Goal: Complete application form: Complete application form

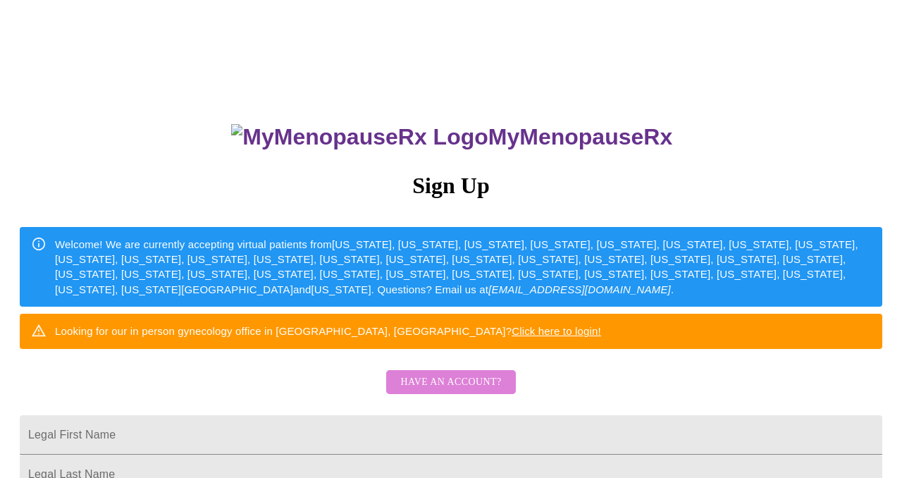
click at [454, 391] on span "Have an account?" at bounding box center [450, 382] width 101 height 18
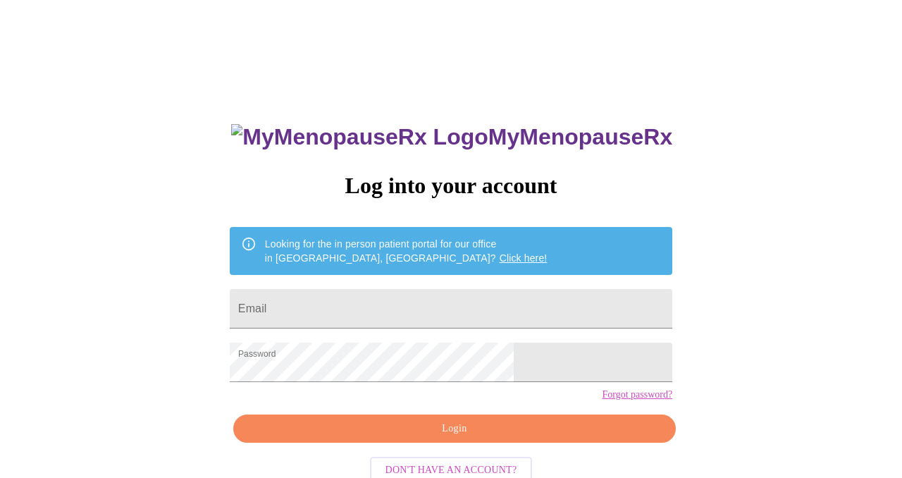
click at [447, 466] on div "MyMenopauseRx Log into your account Looking for the in person patient portal fo…" at bounding box center [451, 340] width 470 height 478
click at [398, 301] on input "Email" at bounding box center [451, 308] width 442 height 39
type input "[EMAIL_ADDRESS][DOMAIN_NAME]"
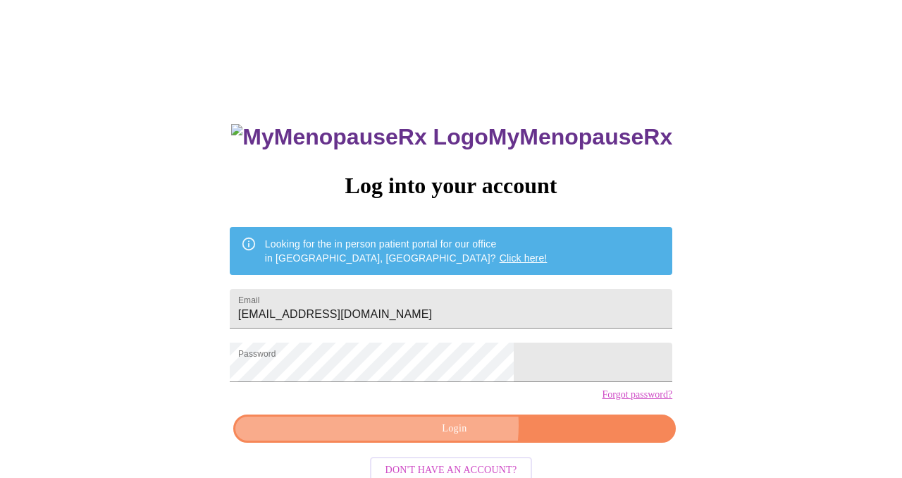
click at [454, 437] on span "Login" at bounding box center [454, 429] width 410 height 18
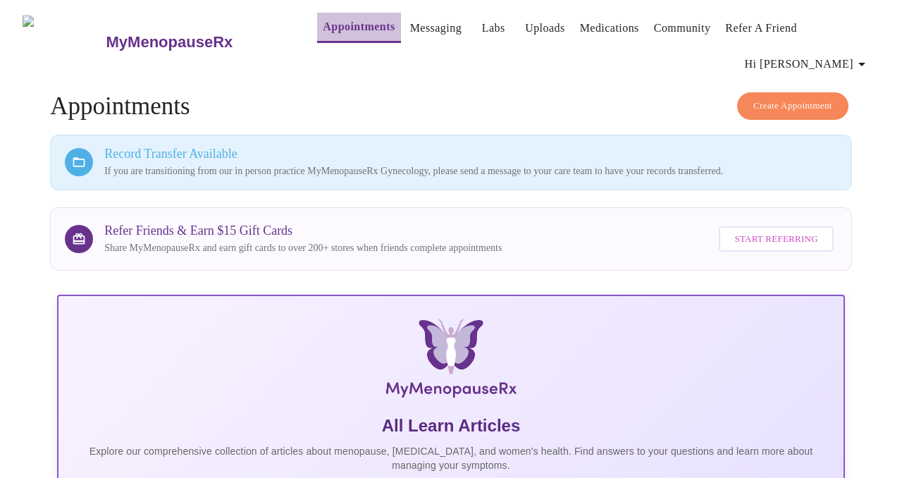
click at [331, 33] on link "Appointments" at bounding box center [359, 27] width 72 height 20
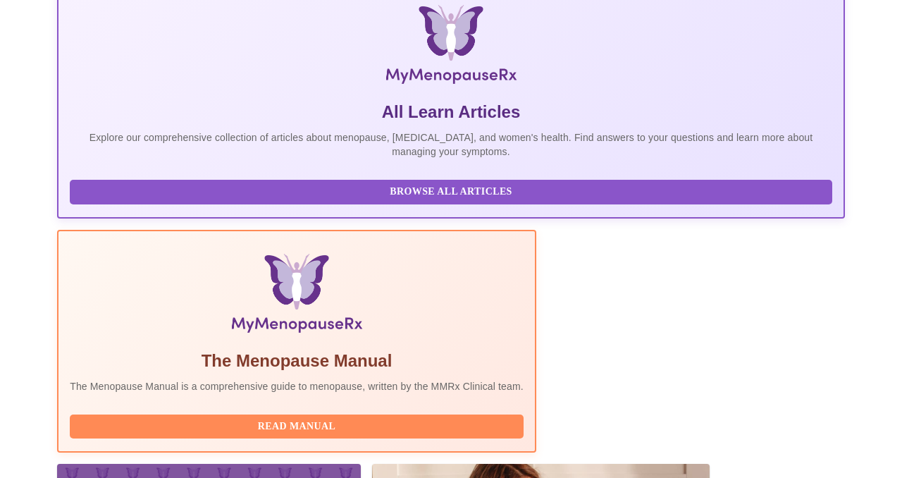
scroll to position [366, 0]
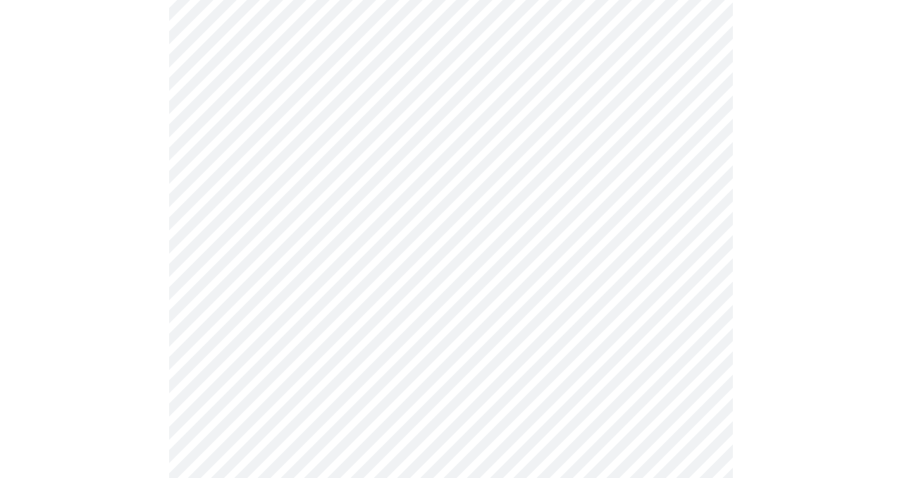
scroll to position [170, 0]
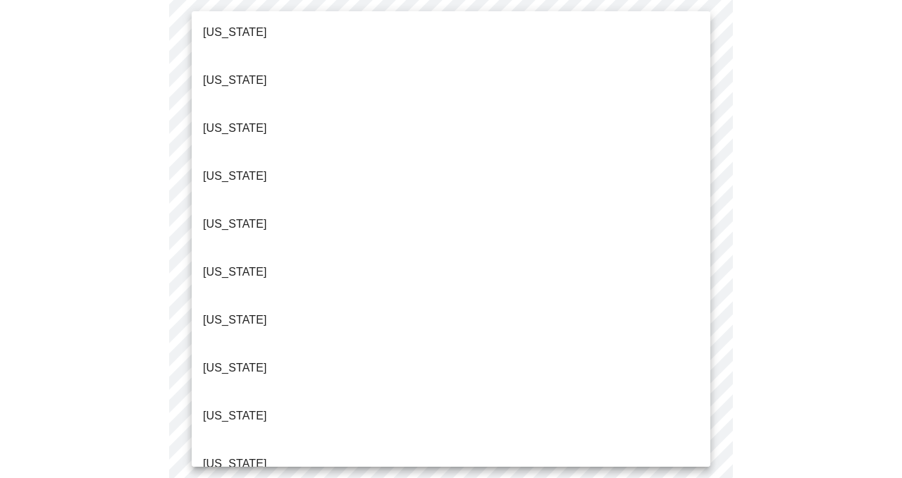
scroll to position [139, 0]
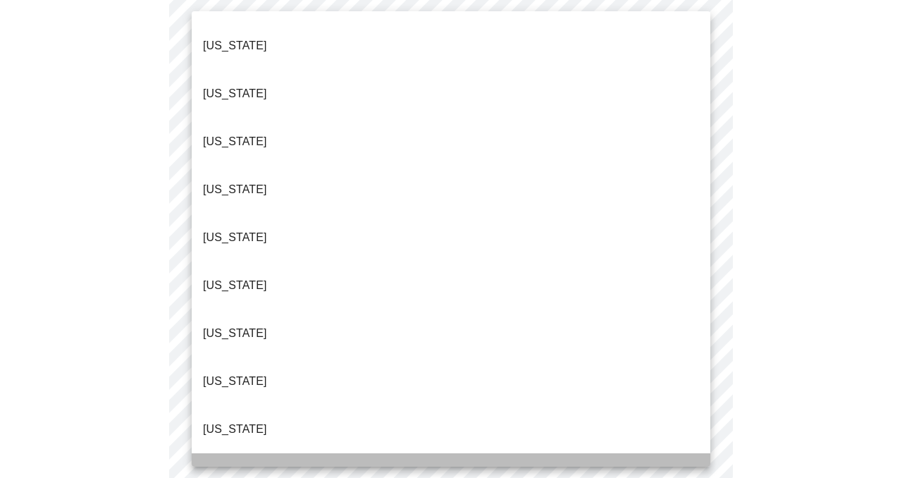
click at [224, 468] on p "[US_STATE]" at bounding box center [235, 476] width 64 height 17
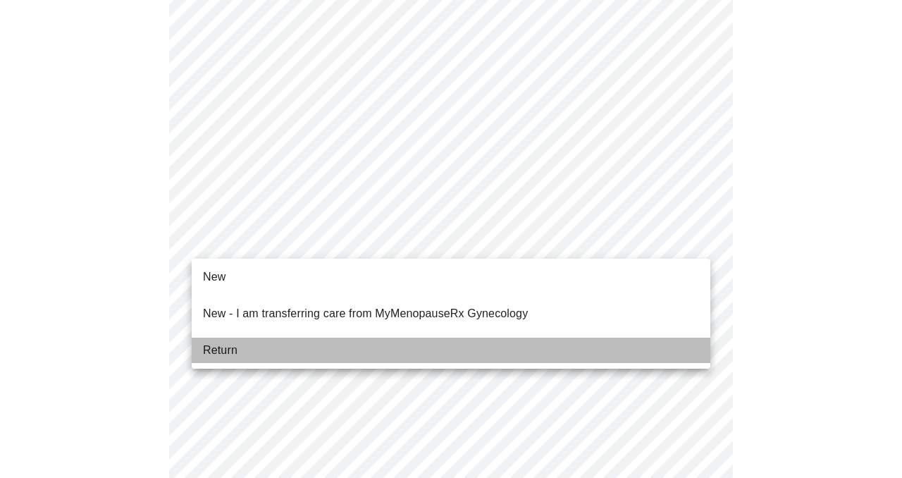
click at [222, 342] on span "Return" at bounding box center [220, 350] width 35 height 17
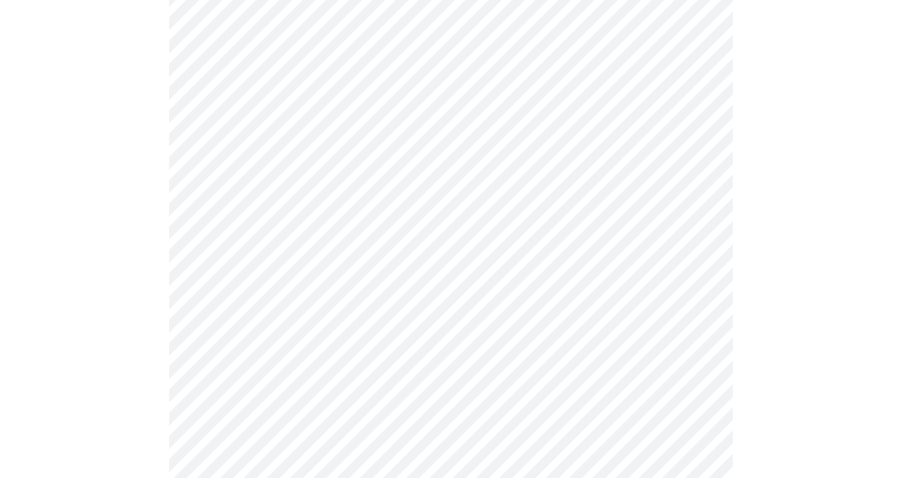
scroll to position [790, 0]
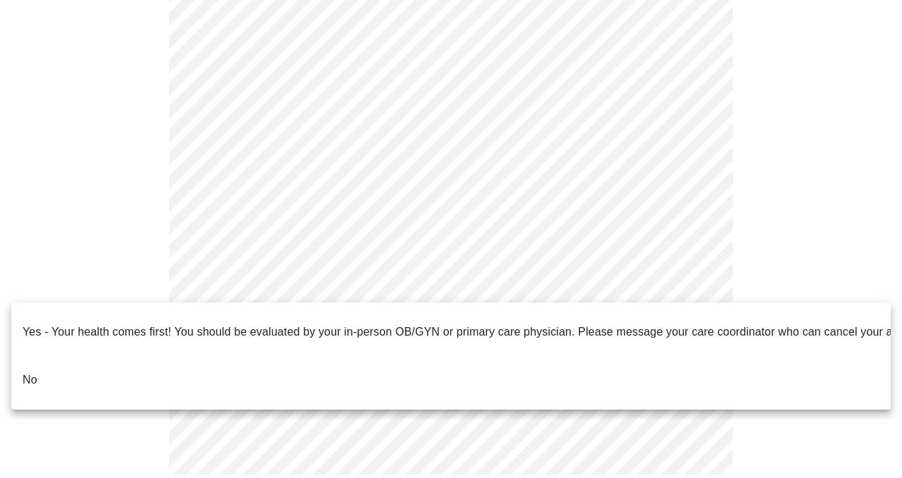
click at [476, 282] on div at bounding box center [451, 239] width 902 height 478
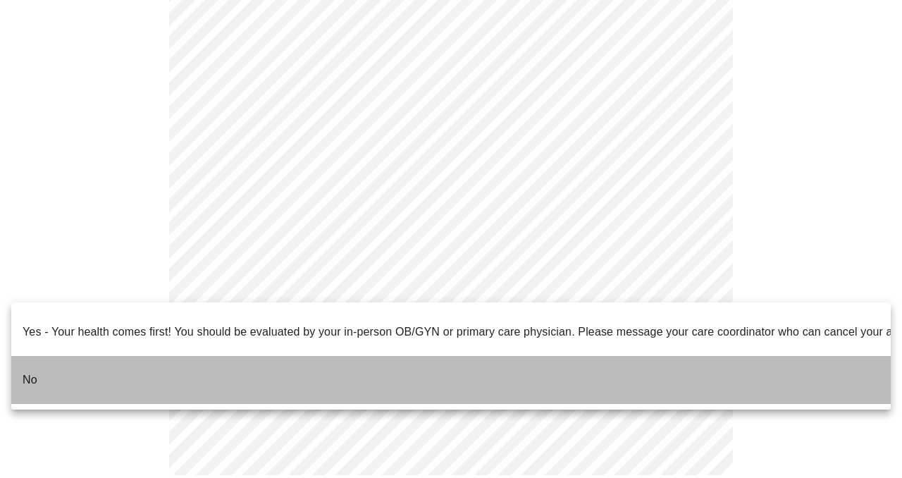
click at [30, 371] on p "No" at bounding box center [30, 379] width 15 height 17
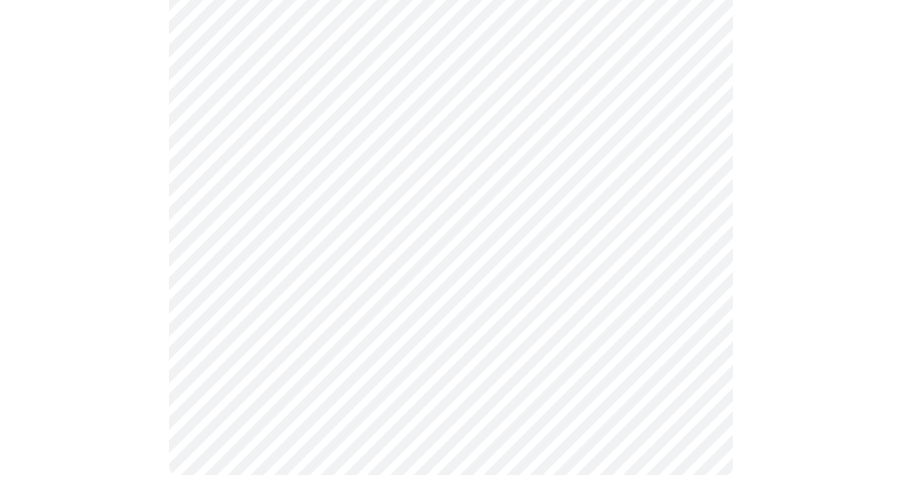
scroll to position [0, 0]
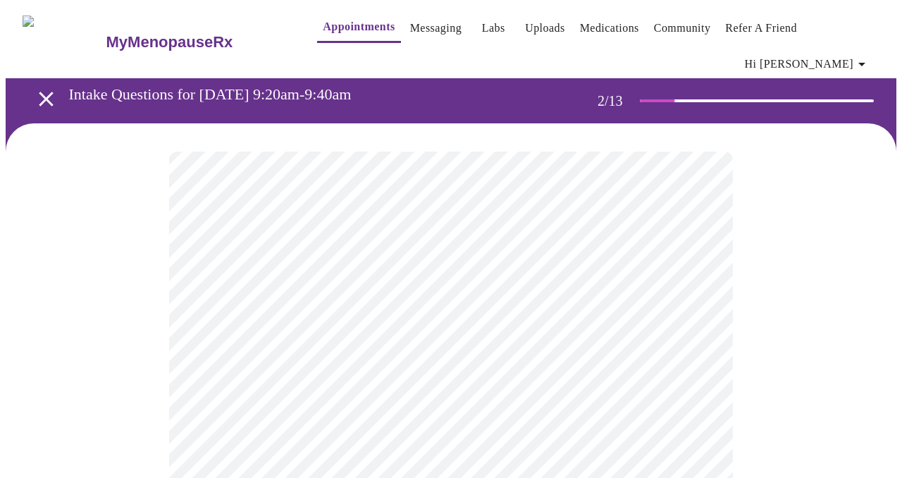
click at [699, 282] on body "MyMenopauseRx Appointments Messaging Labs Uploads Medications Community Refer a…" at bounding box center [451, 439] width 890 height 866
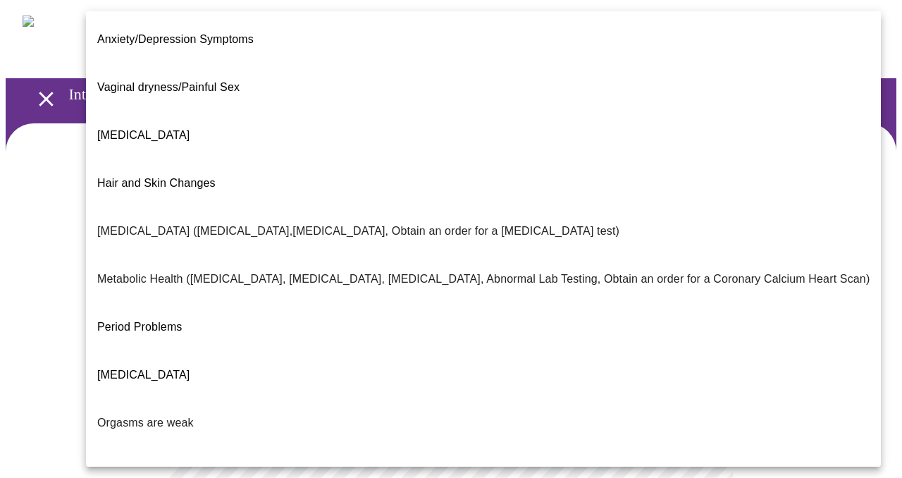
scroll to position [252, 0]
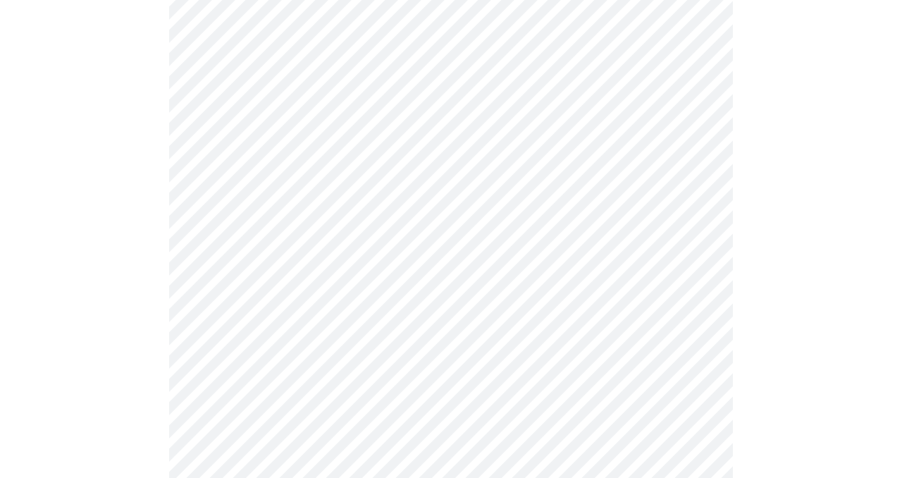
scroll to position [217, 0]
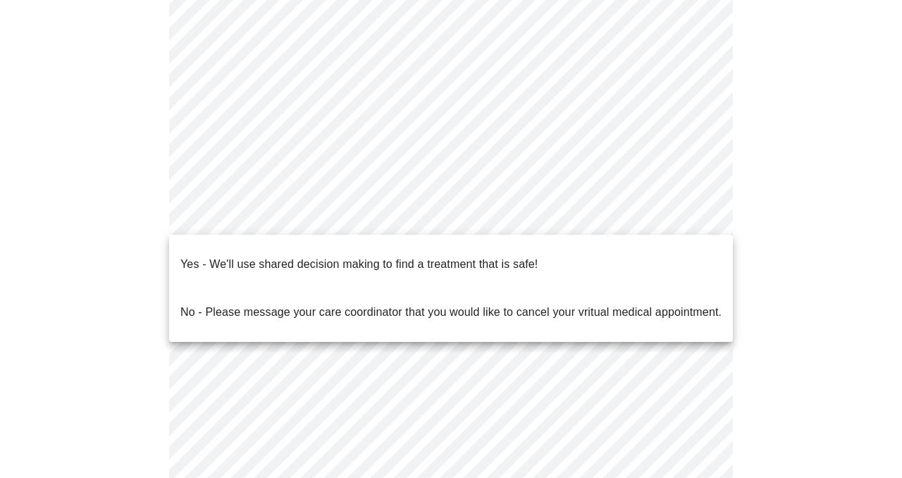
click at [695, 211] on body "MyMenopauseRx Appointments Messaging Labs Uploads Medications Community Refer a…" at bounding box center [451, 218] width 890 height 858
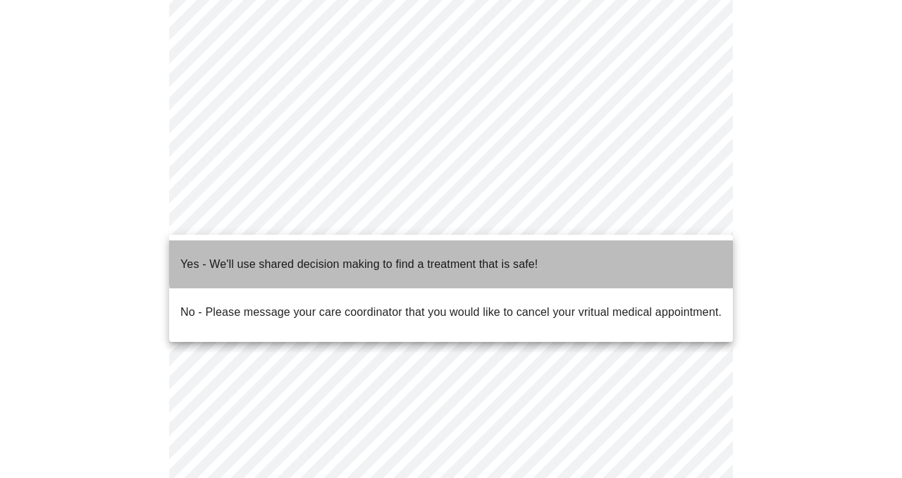
click at [513, 256] on p "Yes - We'll use shared decision making to find a treatment that is safe!" at bounding box center [358, 264] width 357 height 17
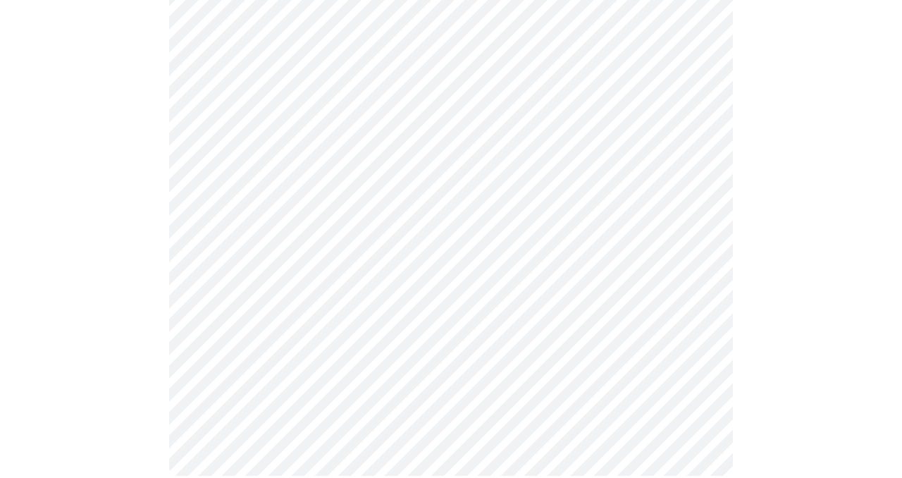
scroll to position [0, 0]
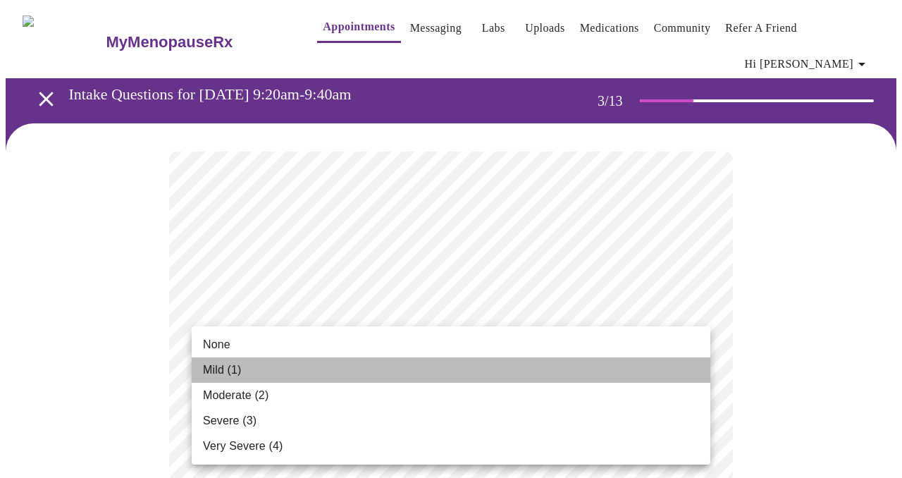
click at [220, 366] on span "Mild (1)" at bounding box center [222, 369] width 39 height 17
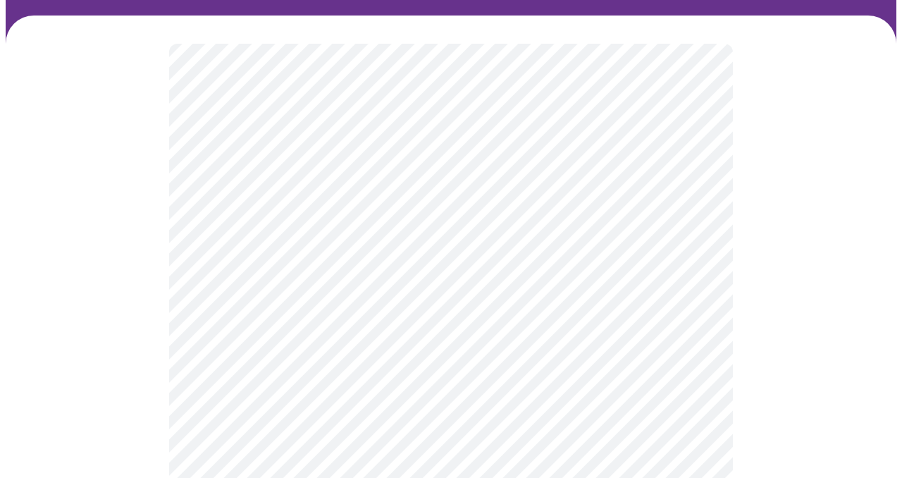
scroll to position [108, 0]
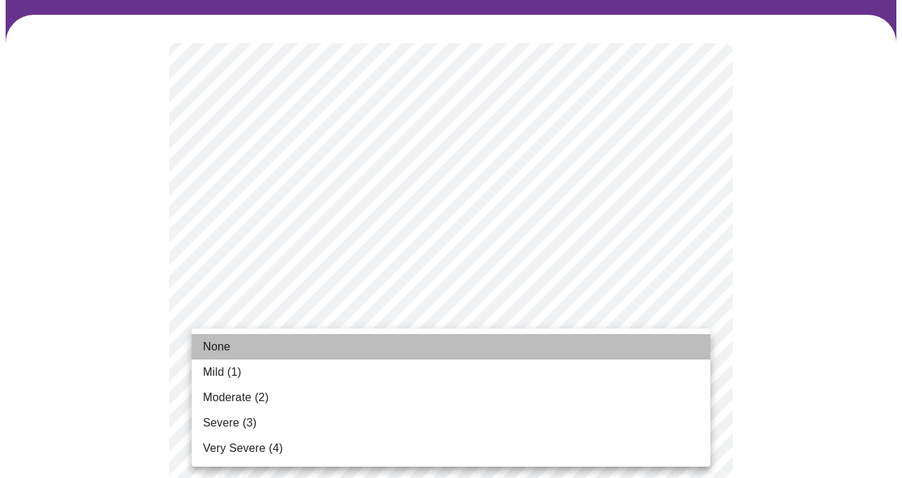
click at [221, 342] on span "None" at bounding box center [216, 346] width 27 height 17
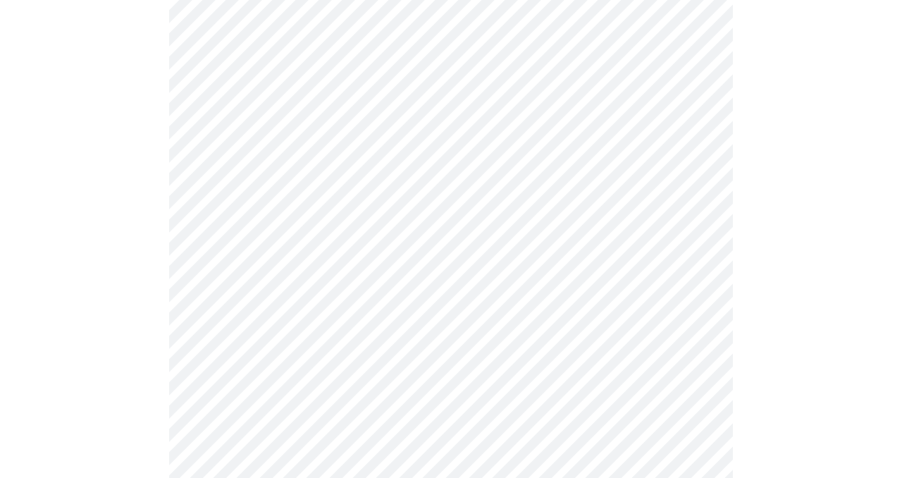
scroll to position [325, 0]
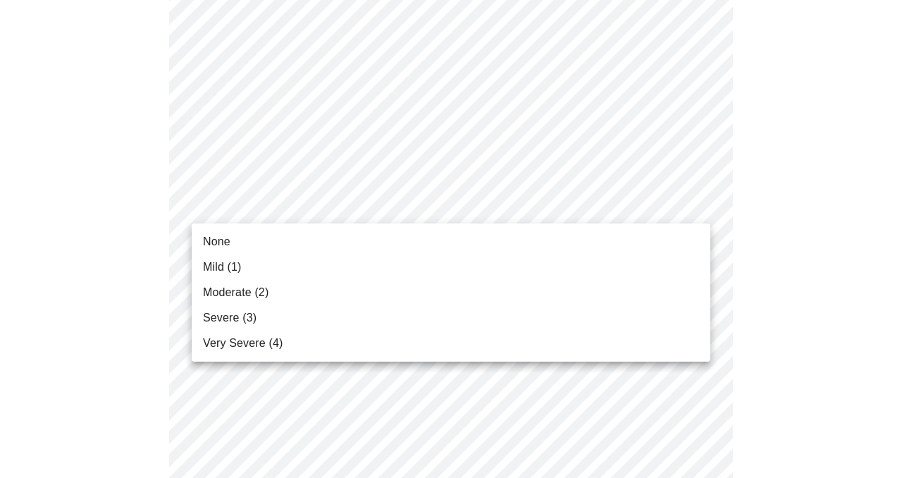
click at [218, 261] on span "Mild (1)" at bounding box center [222, 266] width 39 height 17
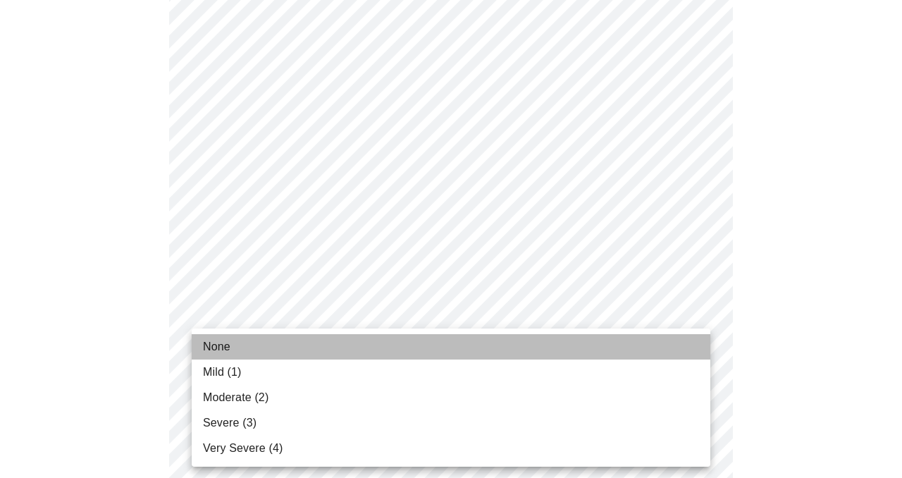
click at [451, 347] on li "None" at bounding box center [451, 346] width 518 height 25
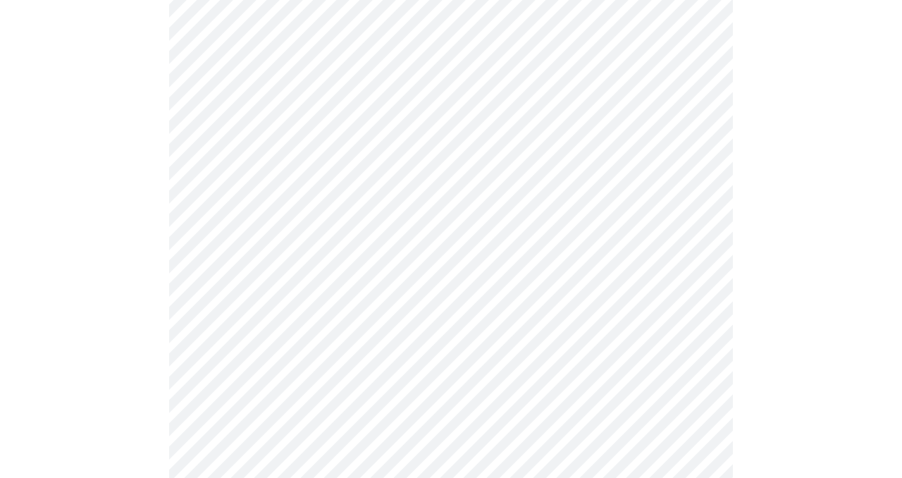
scroll to position [497, 0]
click at [527, 231] on body "MyMenopauseRx Appointments Messaging Labs Uploads Medications Community Refer a…" at bounding box center [451, 415] width 890 height 1814
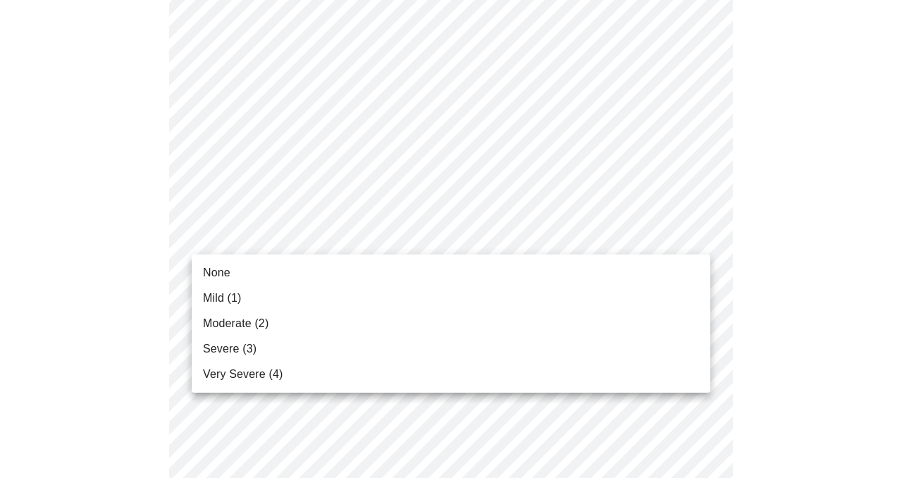
click at [211, 268] on span "None" at bounding box center [216, 272] width 27 height 17
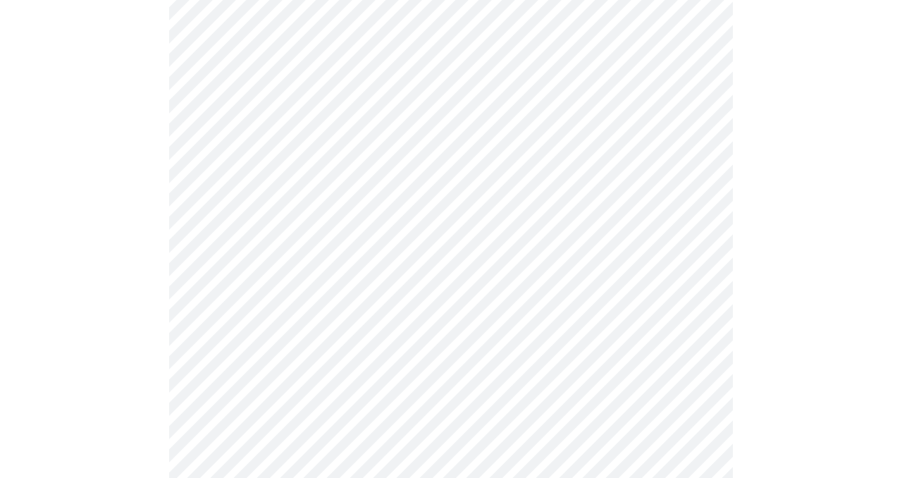
scroll to position [659, 0]
click at [360, 161] on body "MyMenopauseRx Appointments Messaging Labs Uploads Medications Community Refer a…" at bounding box center [451, 243] width 890 height 1795
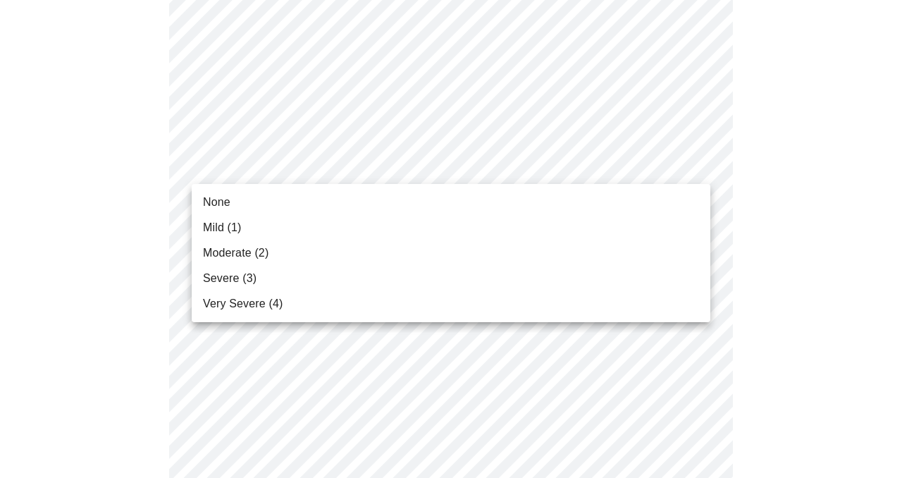
click at [225, 197] on span "None" at bounding box center [216, 202] width 27 height 17
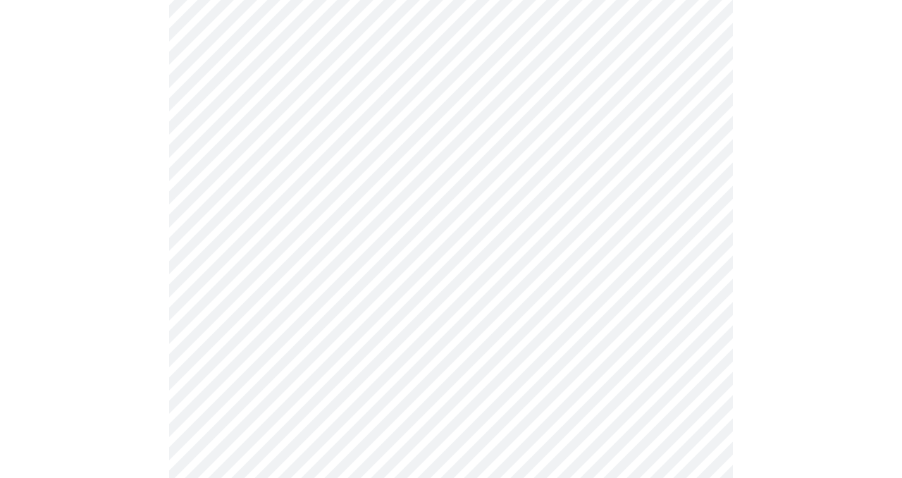
scroll to position [819, 0]
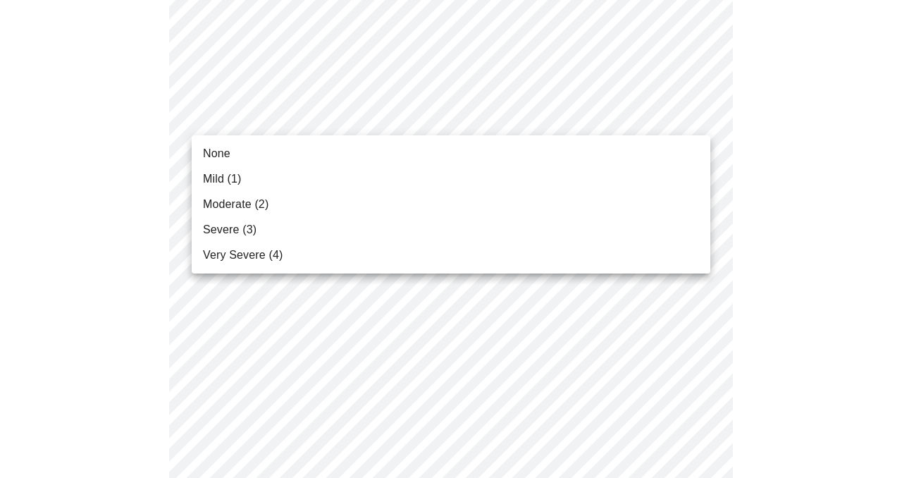
click at [575, 125] on body "MyMenopauseRx Appointments Messaging Labs Uploads Medications Community Refer a…" at bounding box center [451, 74] width 890 height 1775
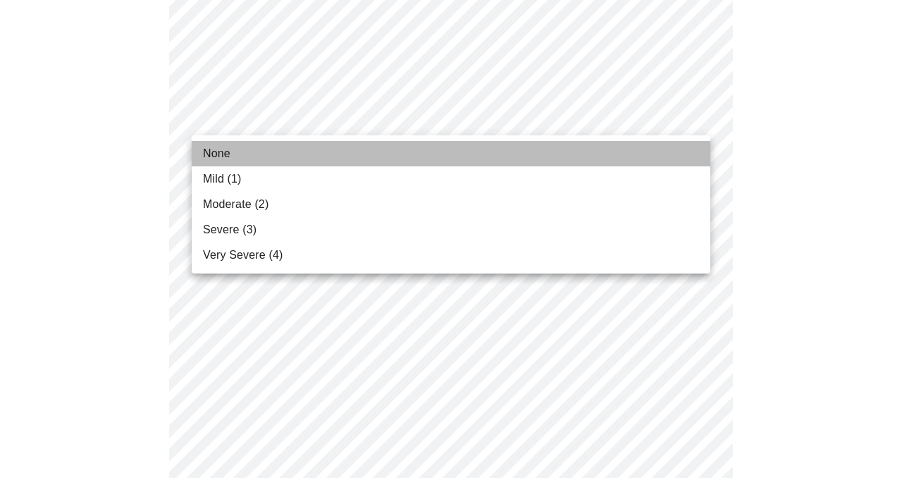
click at [211, 155] on span "None" at bounding box center [216, 153] width 27 height 17
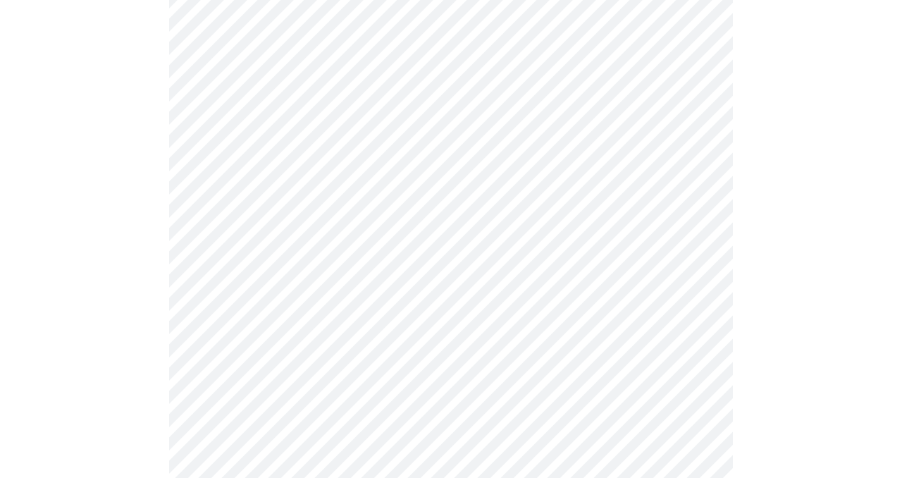
scroll to position [972, 0]
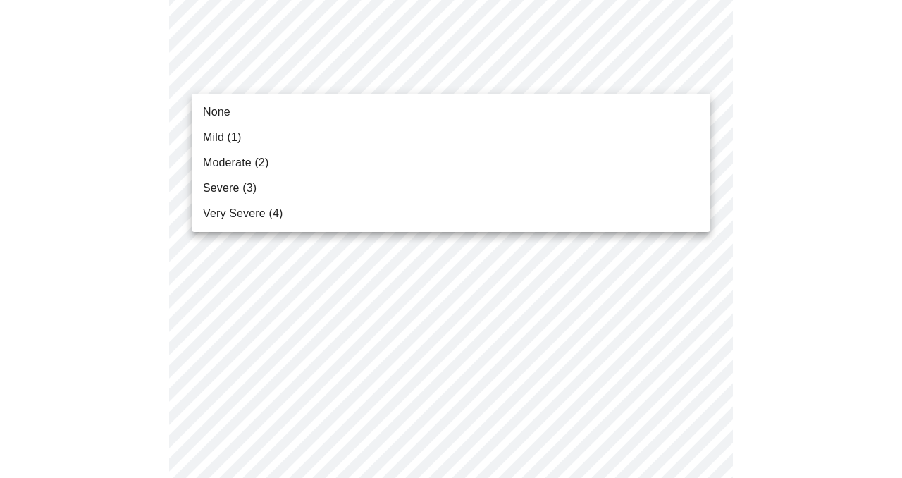
click at [201, 108] on li "None" at bounding box center [451, 111] width 518 height 25
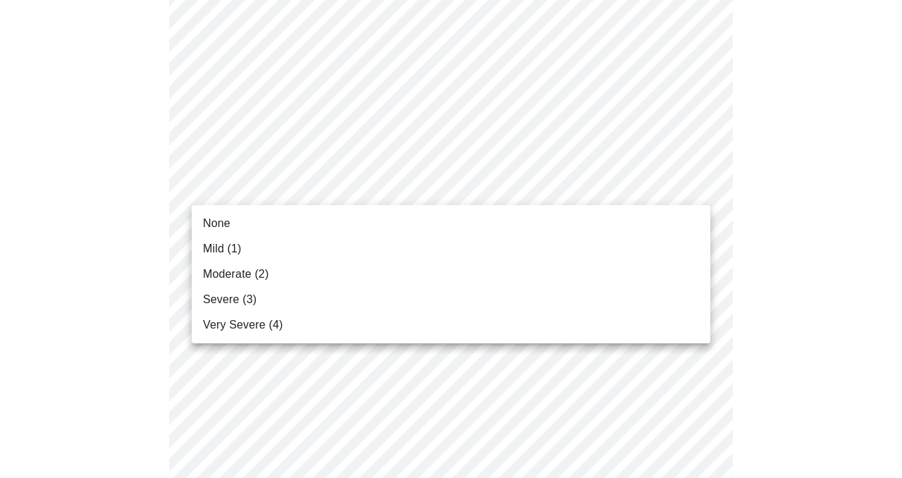
click at [213, 220] on span "None" at bounding box center [216, 223] width 27 height 17
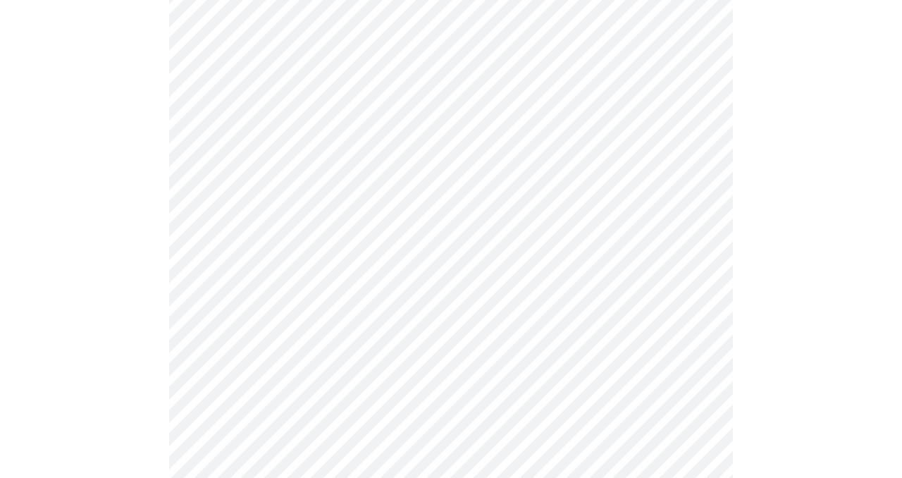
scroll to position [1137, 0]
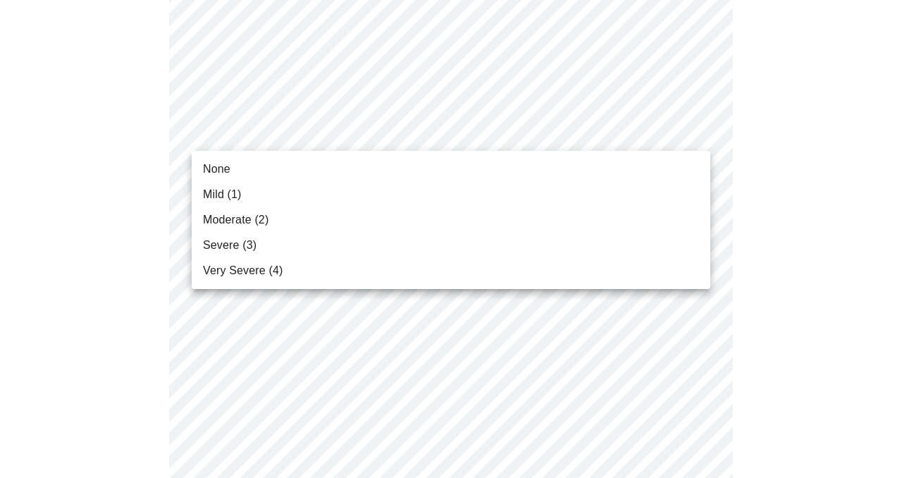
click at [211, 166] on span "None" at bounding box center [216, 169] width 27 height 17
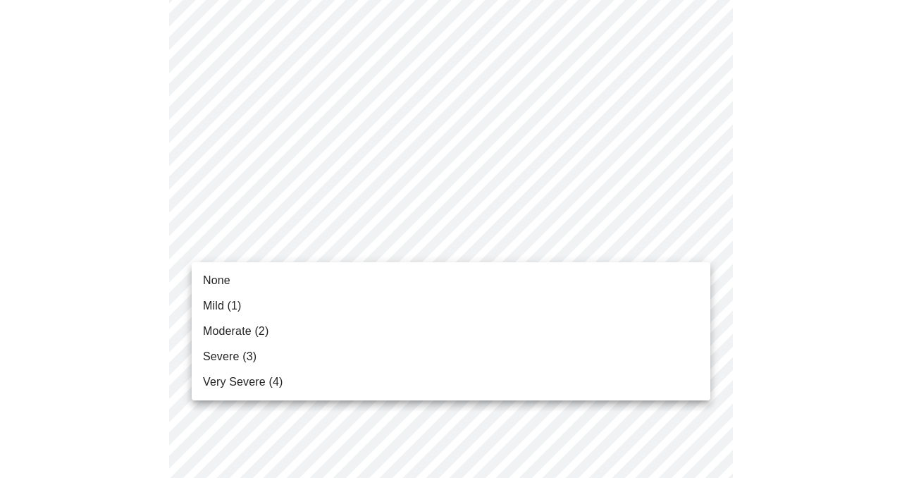
click at [94, 349] on div at bounding box center [451, 239] width 902 height 478
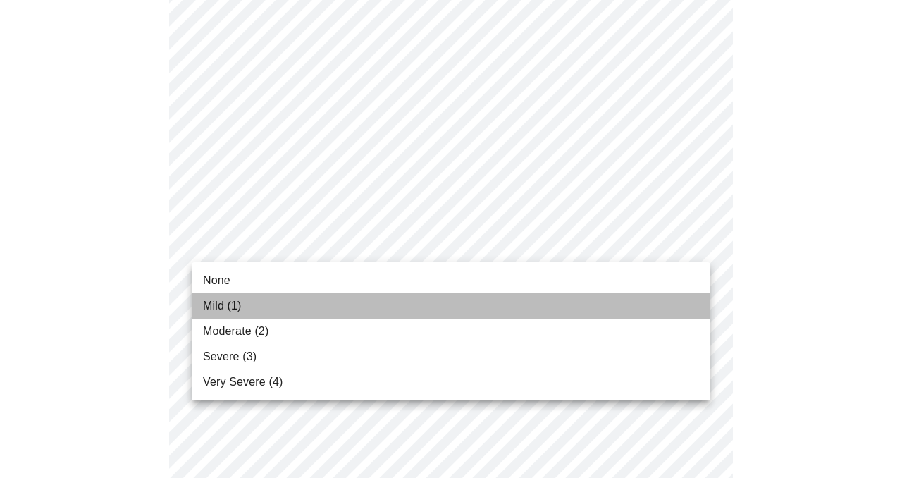
click at [211, 306] on span "Mild (1)" at bounding box center [222, 305] width 39 height 17
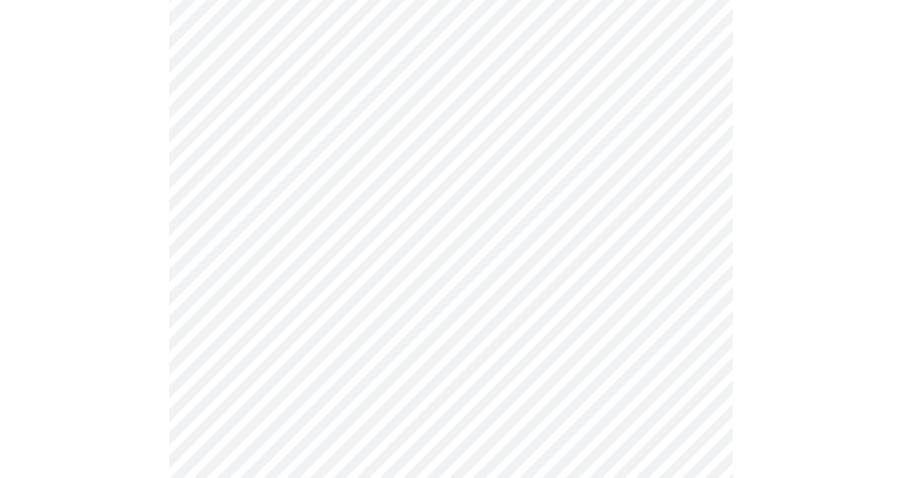
scroll to position [630, 0]
click at [520, 227] on body "MyMenopauseRx Appointments Messaging Labs Uploads Medications Community Refer a…" at bounding box center [451, 80] width 890 height 1410
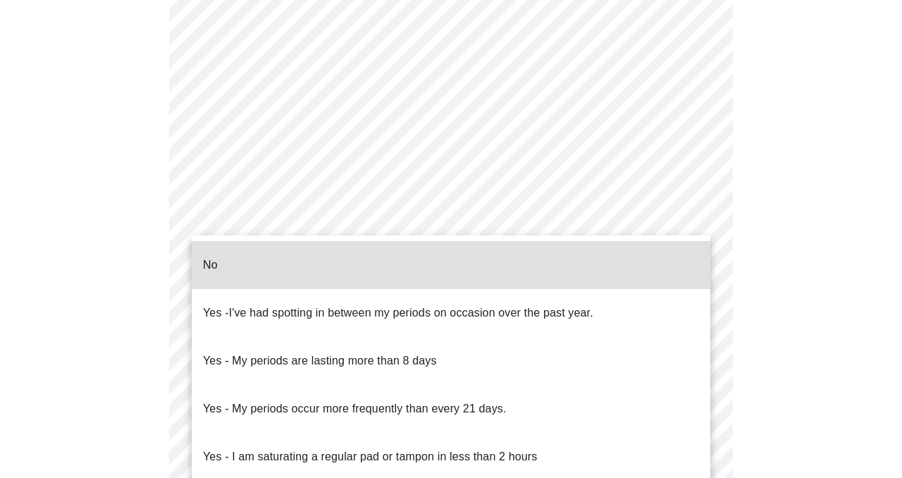
click at [204, 256] on p "No" at bounding box center [210, 264] width 15 height 17
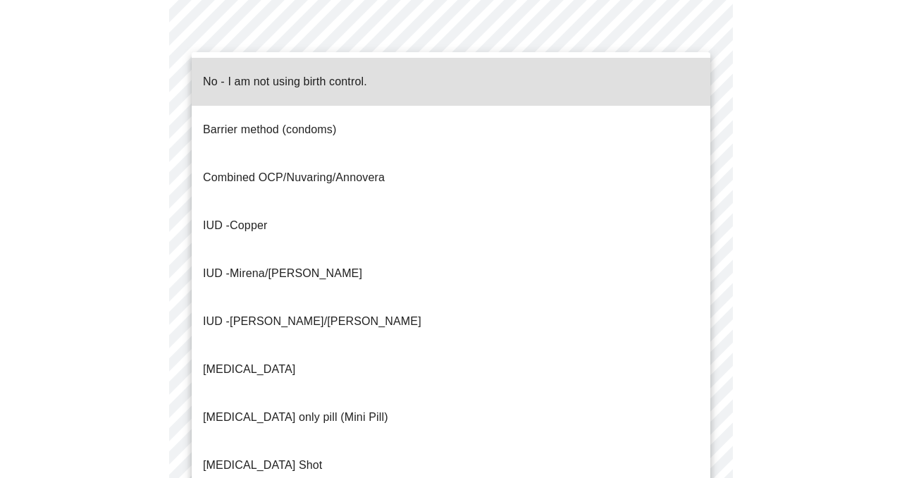
click at [349, 331] on body "MyMenopauseRx Appointments Messaging Labs Uploads Medications Community Refer a…" at bounding box center [451, 76] width 890 height 1402
click at [282, 75] on p "No - I am not using birth control." at bounding box center [285, 81] width 164 height 17
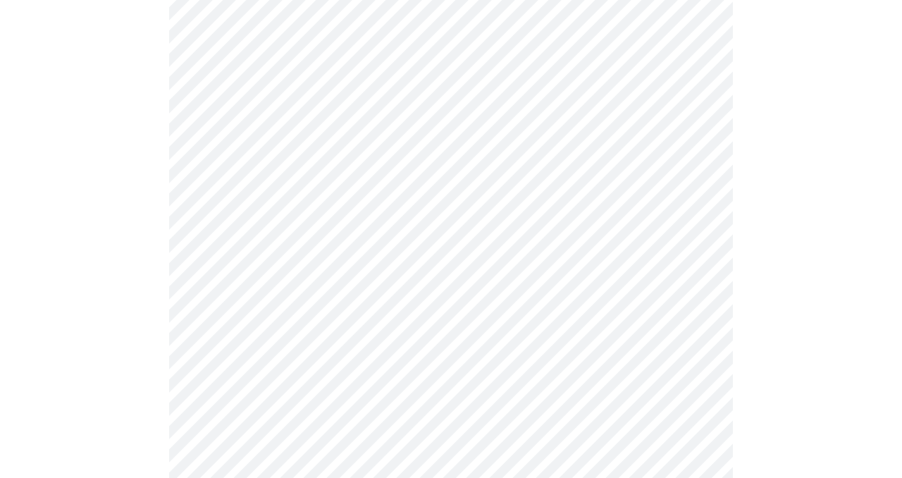
scroll to position [896, 0]
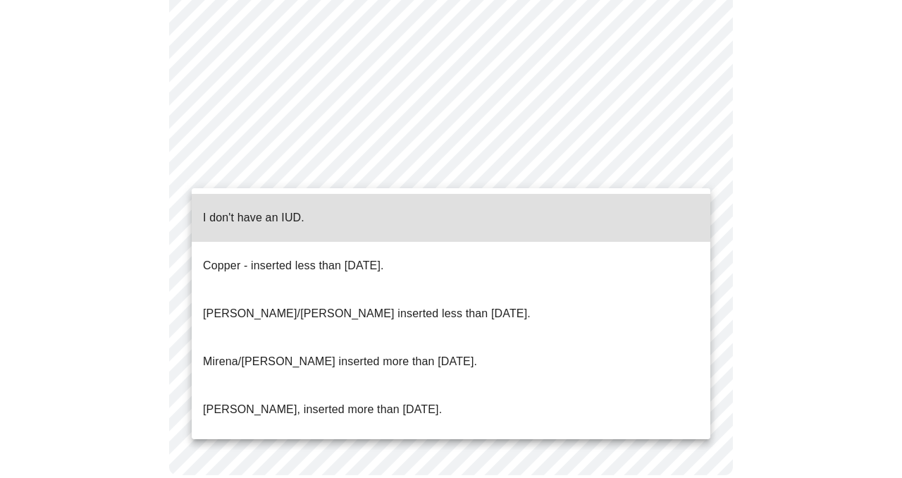
click at [263, 209] on p "I don't have an IUD." at bounding box center [253, 217] width 101 height 17
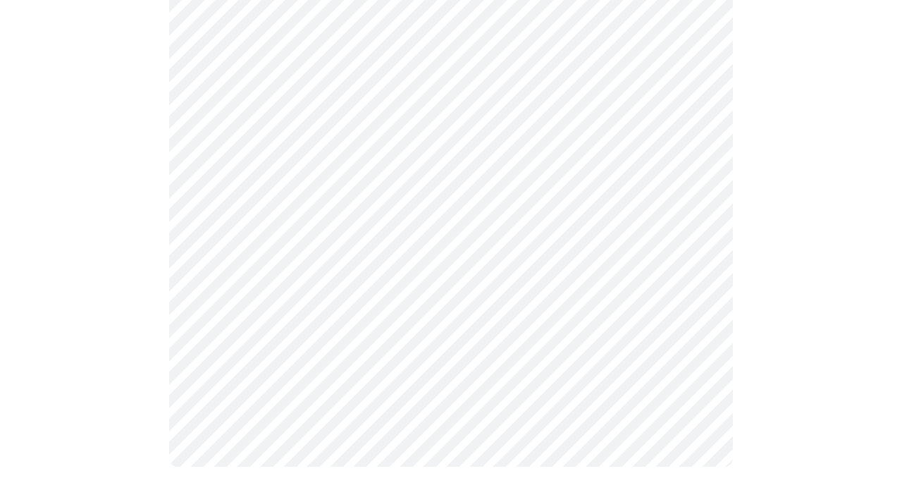
scroll to position [887, 0]
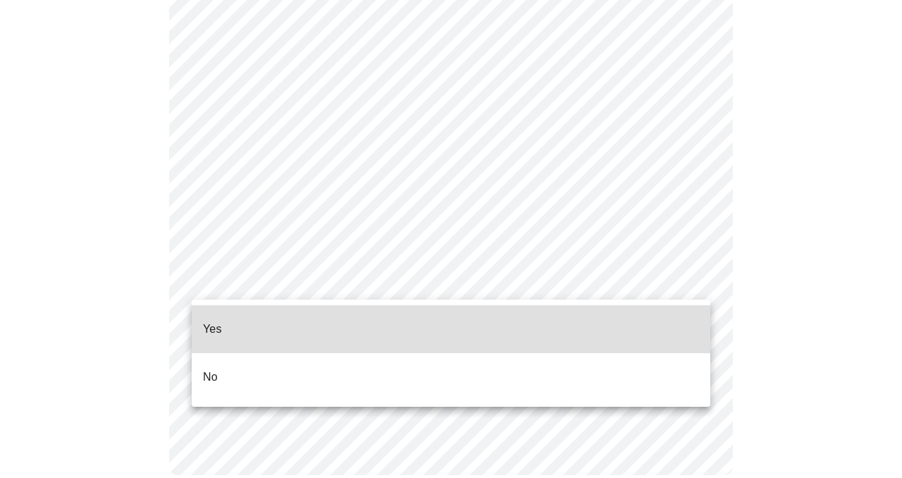
click at [206, 368] on p "No" at bounding box center [210, 376] width 15 height 17
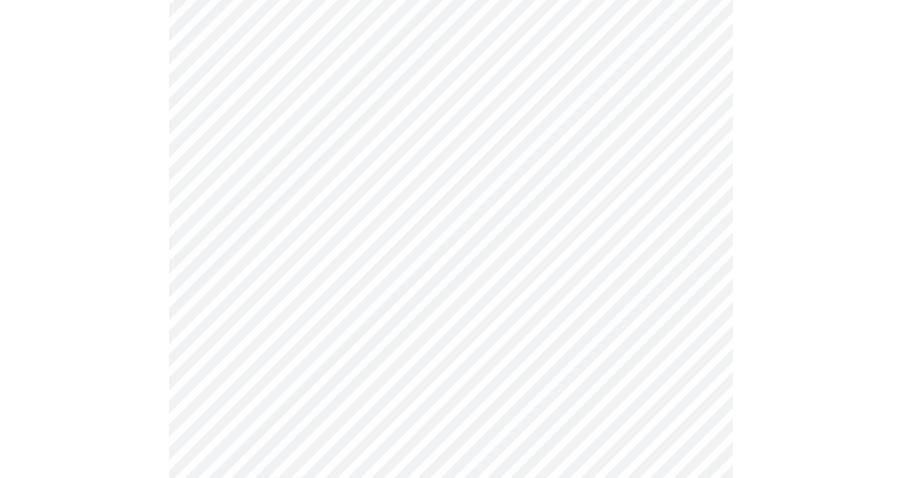
scroll to position [879, 0]
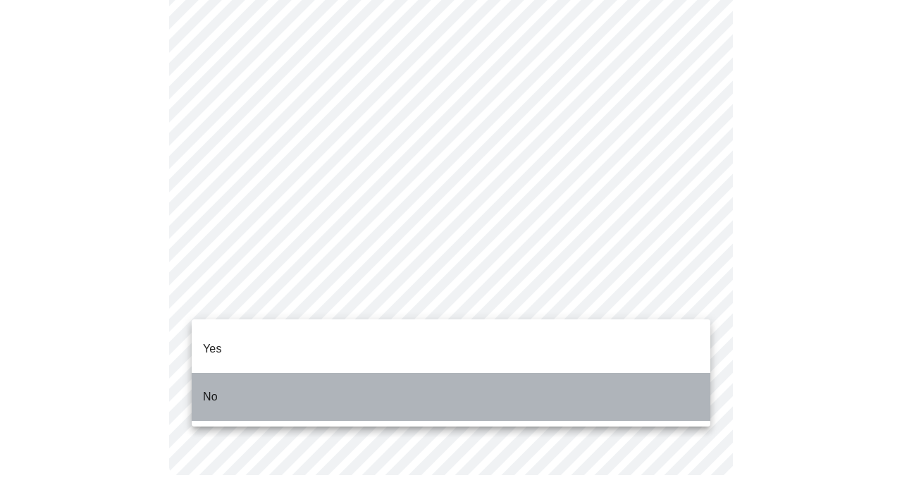
click at [303, 378] on li "No" at bounding box center [451, 397] width 518 height 48
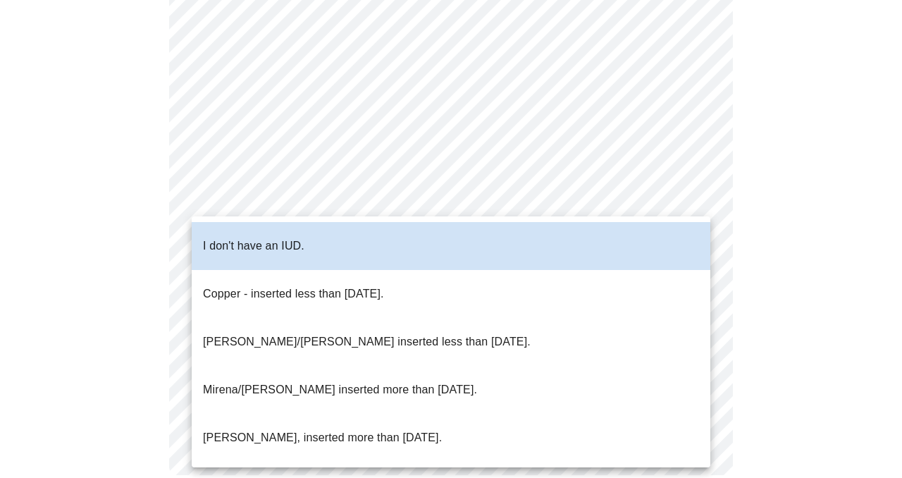
click at [802, 237] on div at bounding box center [451, 239] width 902 height 478
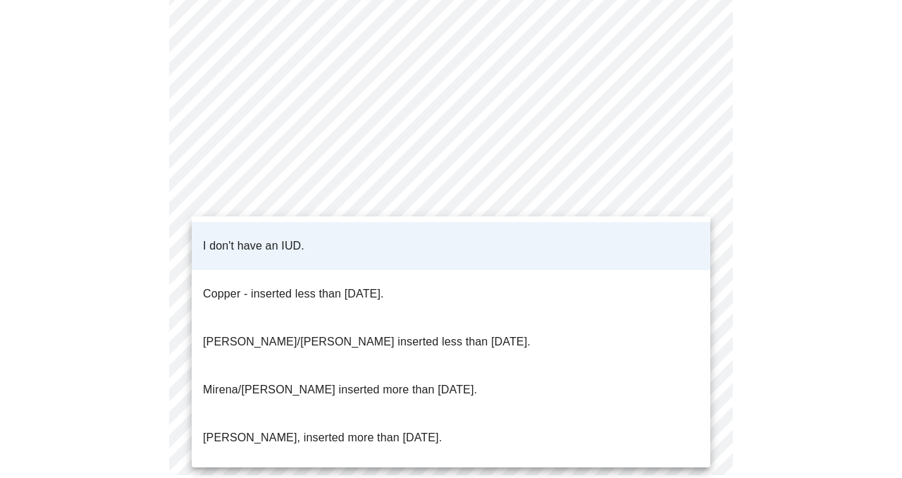
click at [269, 237] on p "I don't have an IUD." at bounding box center [253, 245] width 101 height 17
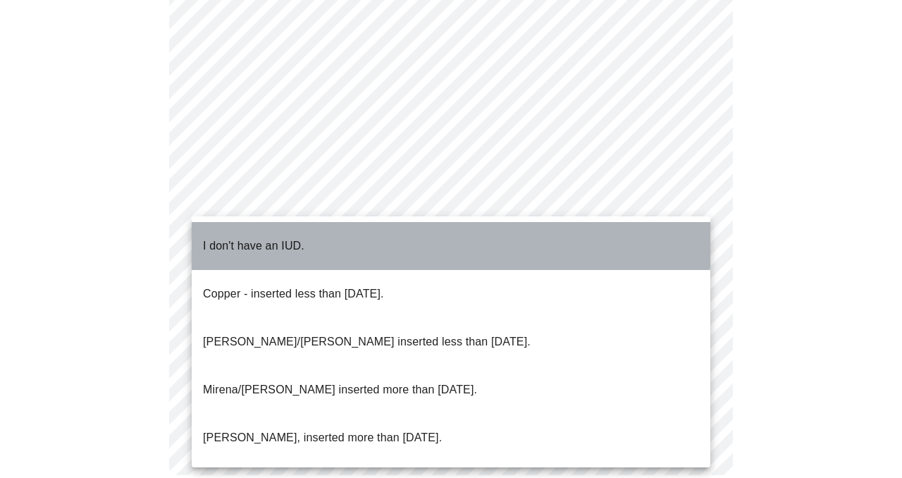
click at [249, 237] on p "I don't have an IUD." at bounding box center [253, 245] width 101 height 17
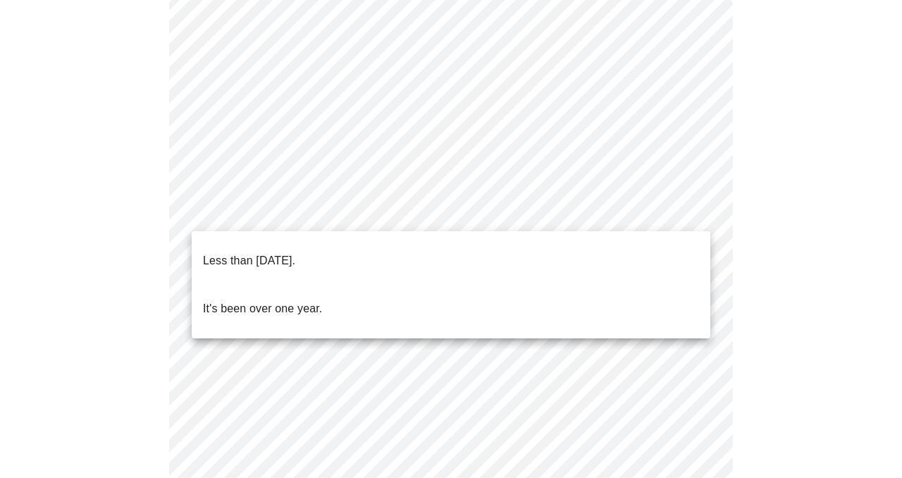
click at [442, 204] on body "MyMenopauseRx Appointments Messaging Labs Uploads Medications Community Refer a…" at bounding box center [451, 431] width 890 height 1161
click at [295, 252] on p "Less than [DATE]." at bounding box center [249, 260] width 92 height 17
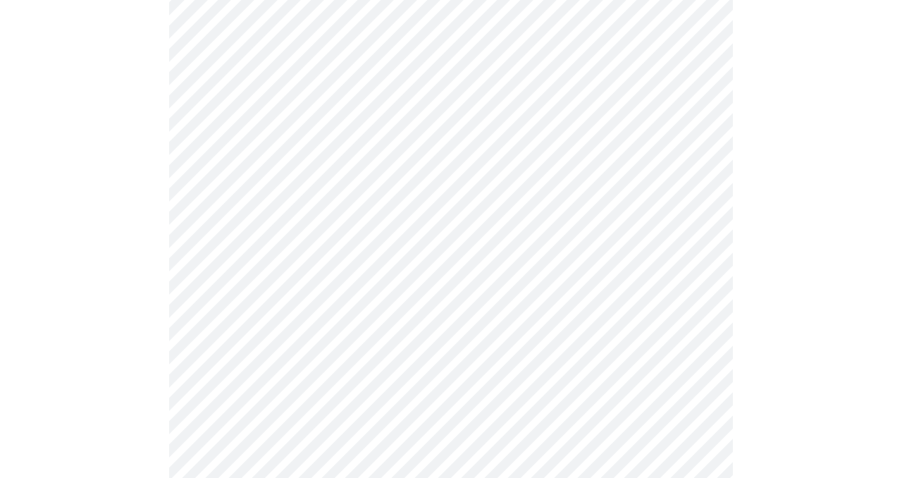
scroll to position [337, 0]
click at [342, 150] on body "MyMenopauseRx Appointments Messaging Labs Uploads Medications Community Refer a…" at bounding box center [451, 245] width 890 height 1152
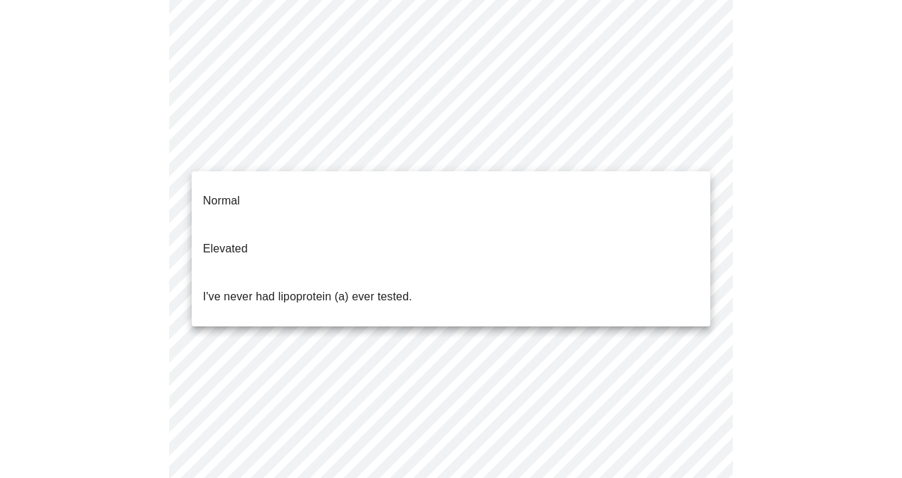
click at [223, 192] on p "Normal" at bounding box center [221, 200] width 37 height 17
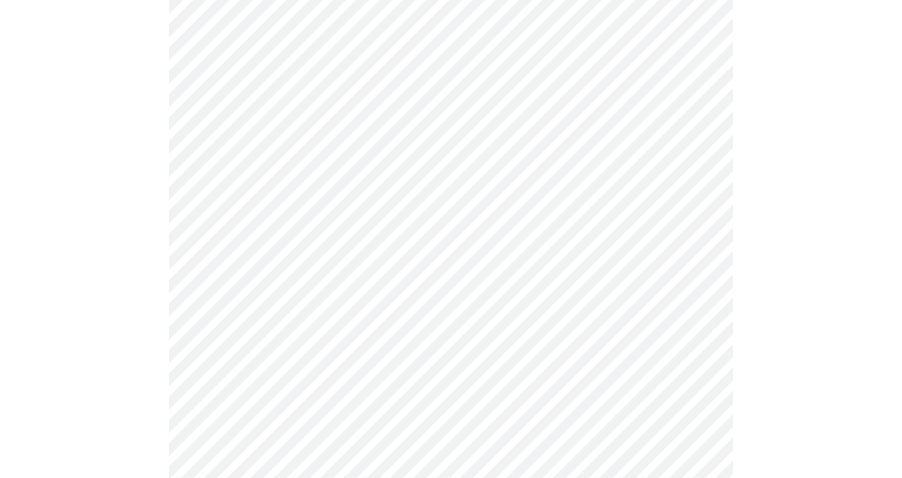
click at [71, 312] on div at bounding box center [451, 300] width 890 height 1026
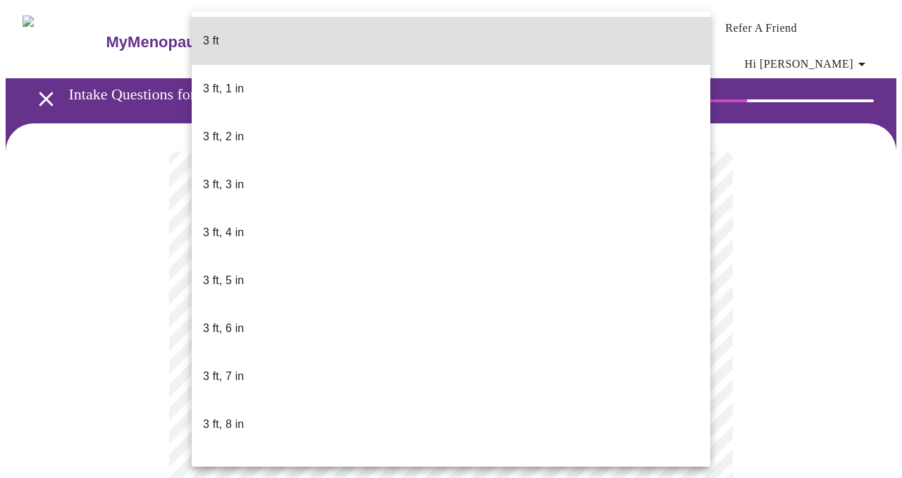
click at [322, 401] on body "MyMenopauseRx Appointments Messaging Labs Uploads Medications Community Refer a…" at bounding box center [451, 392] width 890 height 772
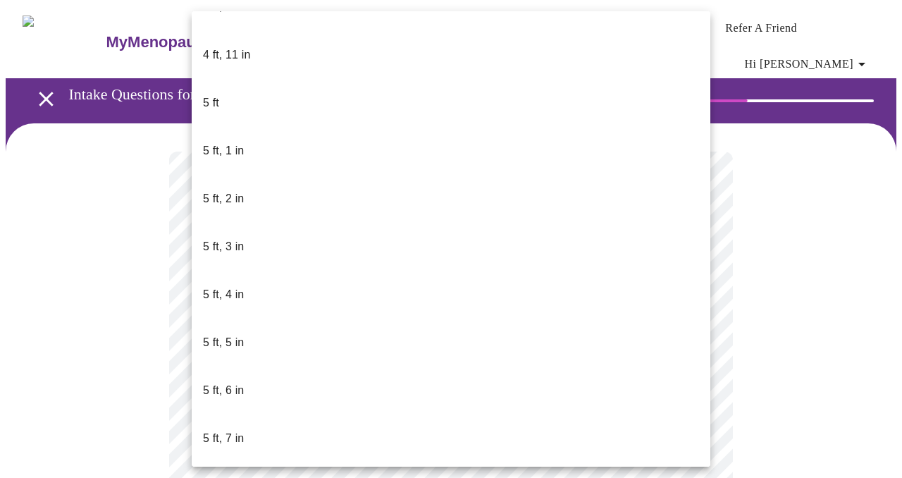
scroll to position [1077, 0]
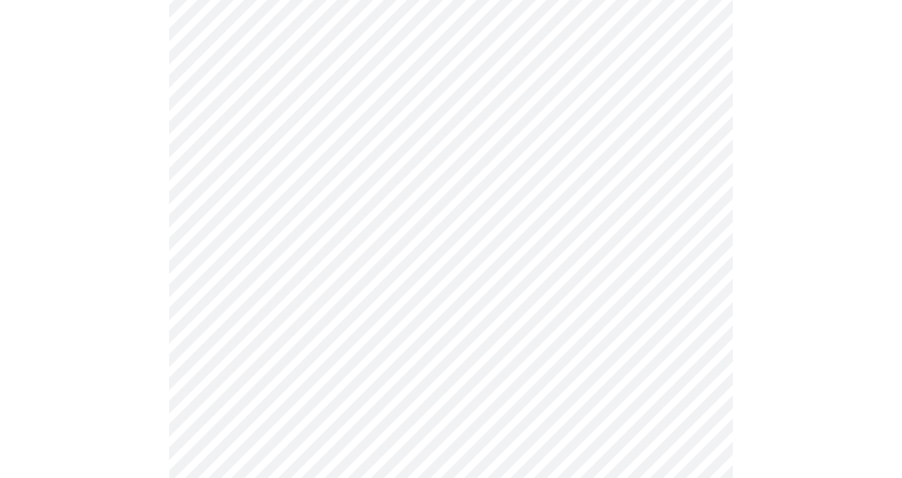
scroll to position [3796, 0]
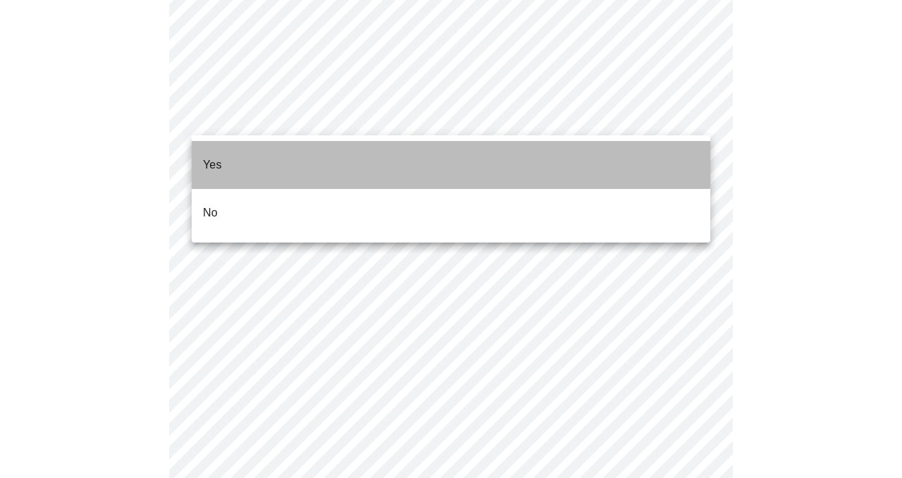
click at [209, 156] on p "Yes" at bounding box center [212, 164] width 19 height 17
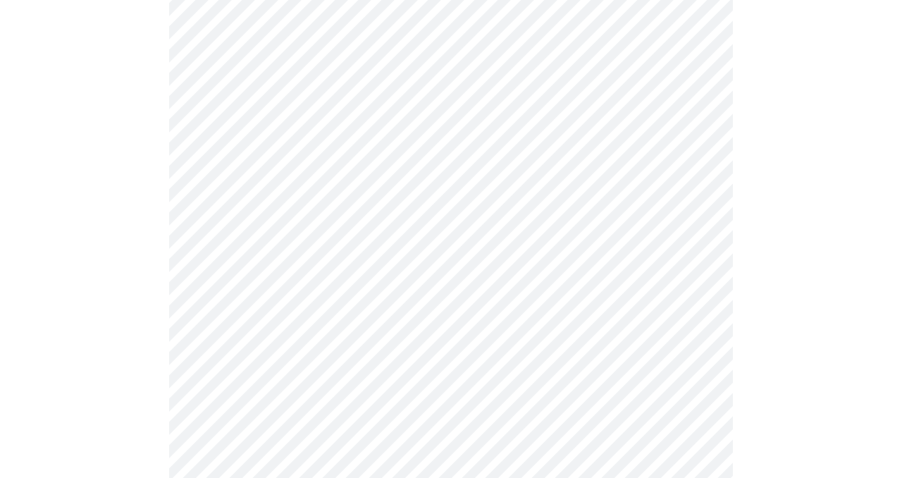
scroll to position [898, 0]
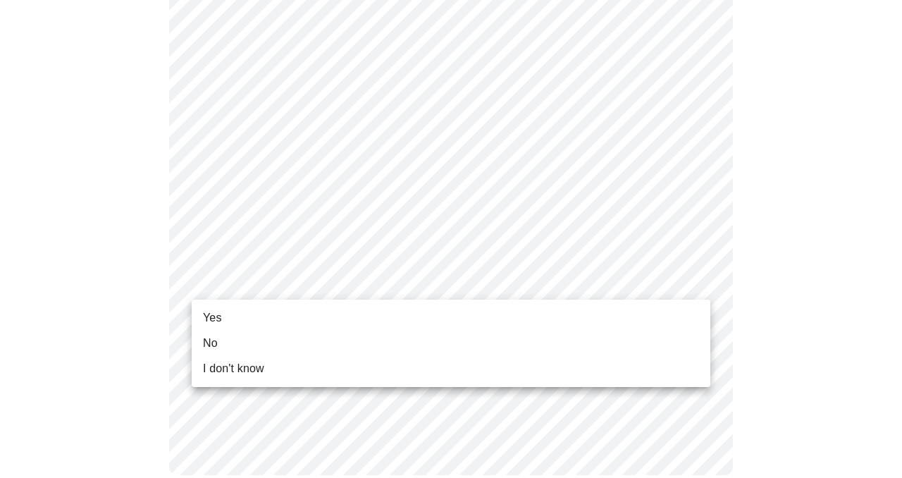
click at [216, 313] on span "Yes" at bounding box center [212, 317] width 19 height 17
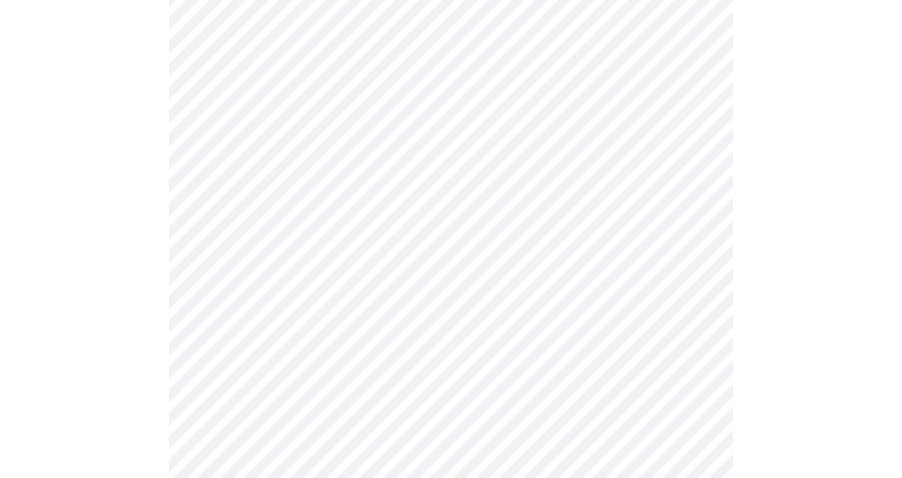
scroll to position [840, 0]
